Goal: Navigation & Orientation: Find specific page/section

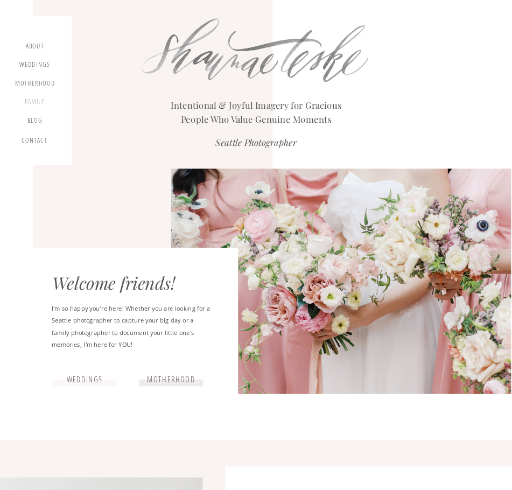
click at [33, 101] on div "Family" at bounding box center [34, 103] width 32 height 11
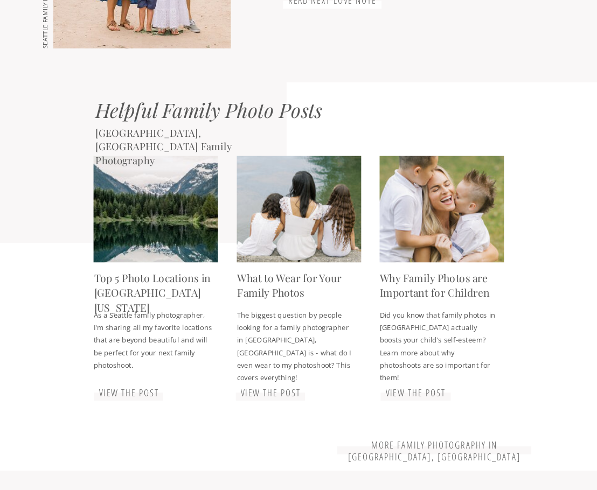
scroll to position [1617, 0]
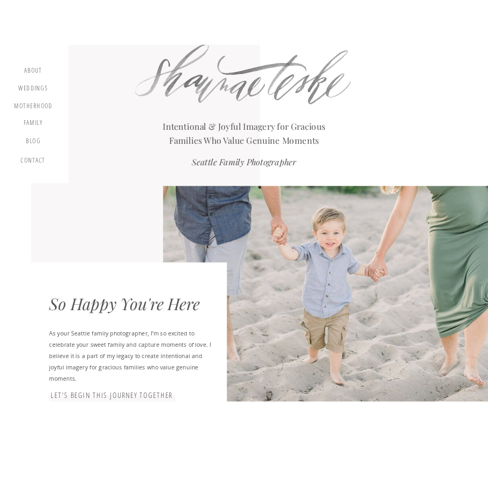
scroll to position [0, 0]
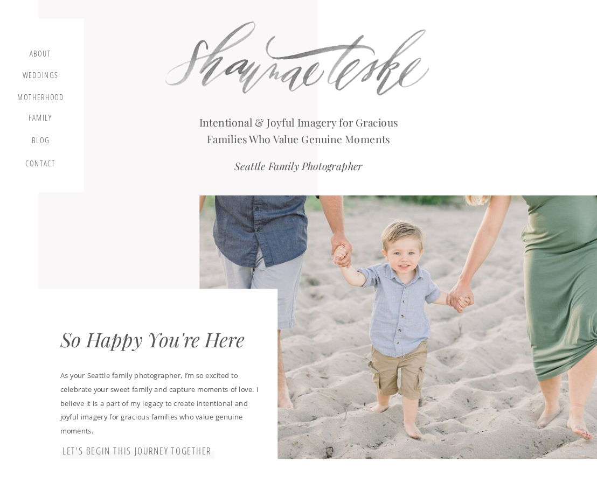
drag, startPoint x: 0, startPoint y: 326, endPoint x: 56, endPoint y: 321, distance: 55.7
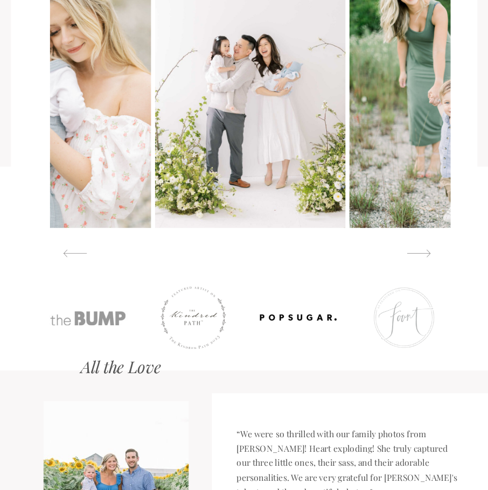
scroll to position [754, 0]
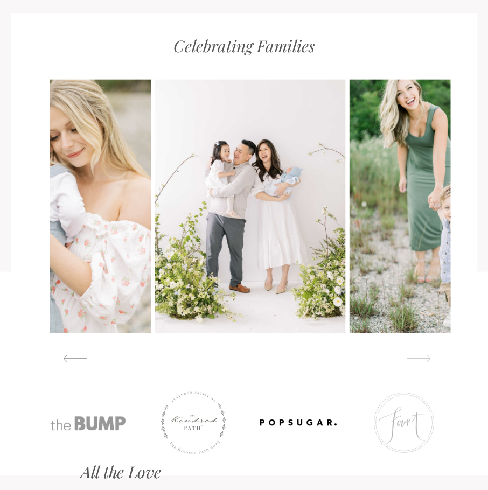
click at [424, 359] on div at bounding box center [418, 358] width 37 height 9
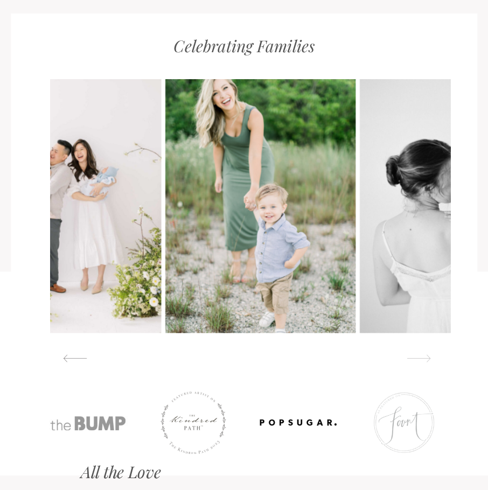
click at [424, 359] on div at bounding box center [418, 358] width 37 height 9
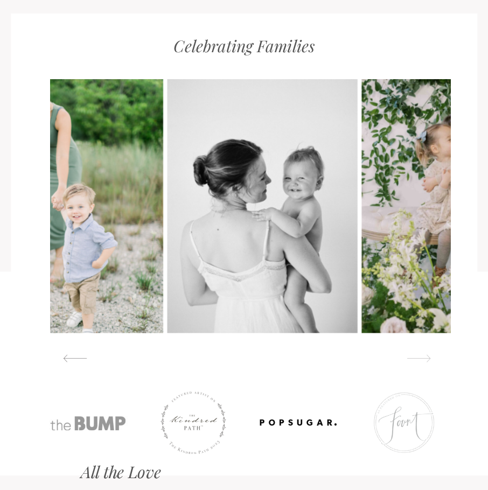
click at [418, 360] on div at bounding box center [418, 358] width 37 height 9
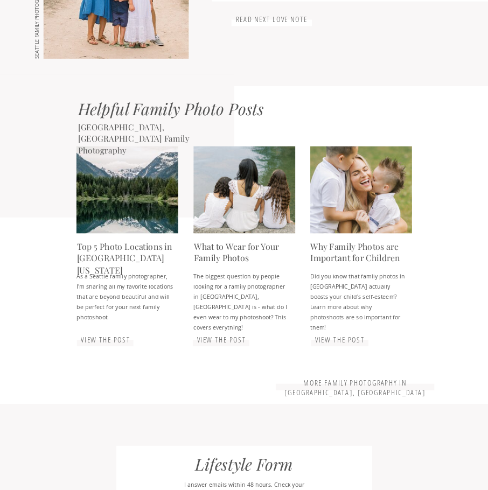
scroll to position [1414, 0]
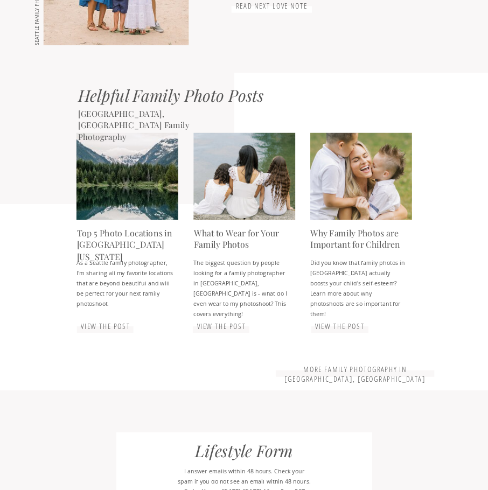
drag, startPoint x: 245, startPoint y: 171, endPoint x: 209, endPoint y: 235, distance: 73.9
drag, startPoint x: 209, startPoint y: 235, endPoint x: 203, endPoint y: 253, distance: 18.1
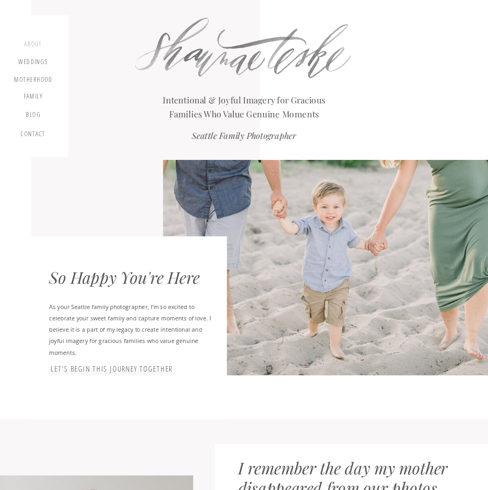
click at [31, 47] on div "about" at bounding box center [33, 45] width 24 height 10
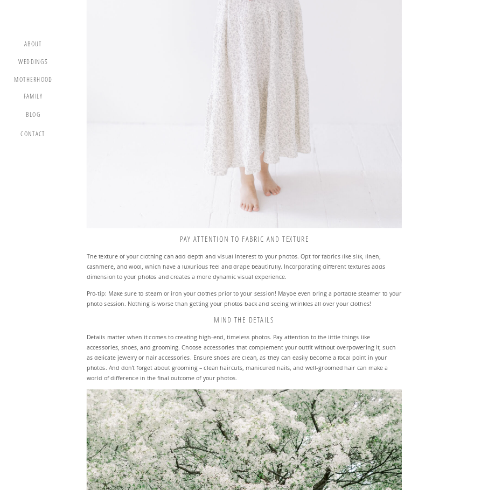
scroll to position [3686, 0]
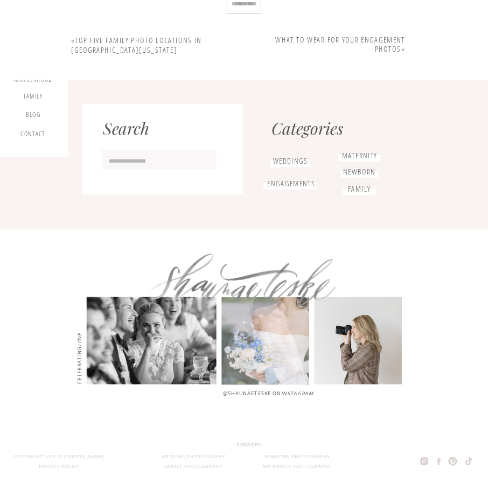
click at [261, 390] on p "@shaunaeteske on instagram" at bounding box center [302, 394] width 159 height 8
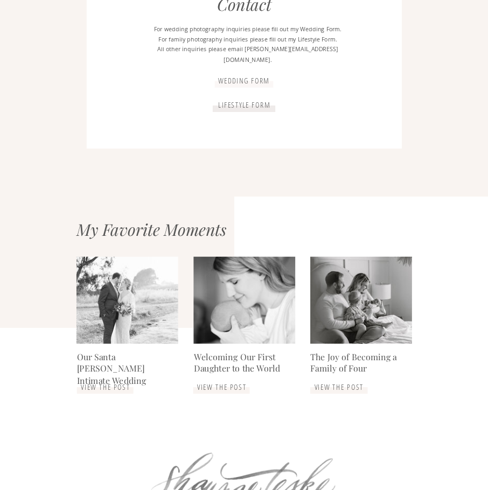
scroll to position [1951, 0]
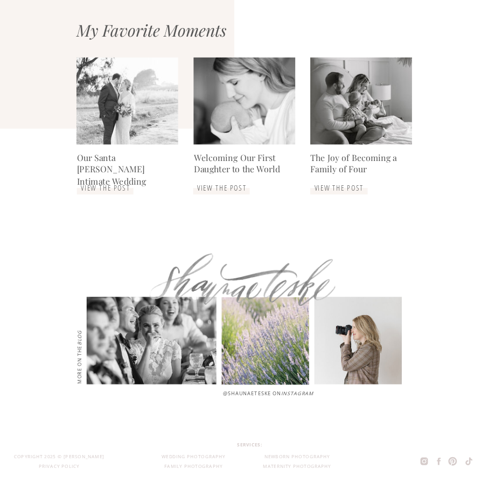
drag, startPoint x: 444, startPoint y: 448, endPoint x: 431, endPoint y: 435, distance: 18.3
